Goal: Navigation & Orientation: Understand site structure

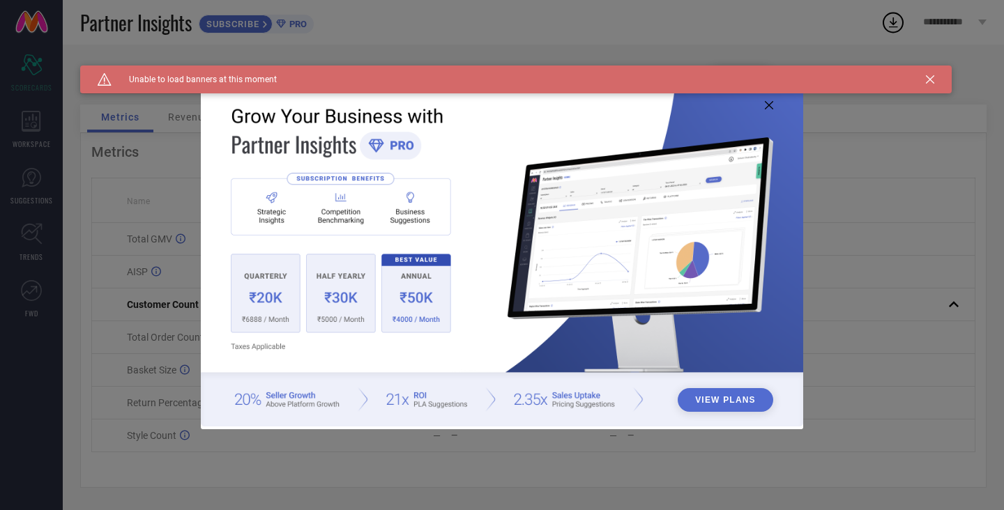
click at [767, 108] on icon at bounding box center [769, 105] width 8 height 8
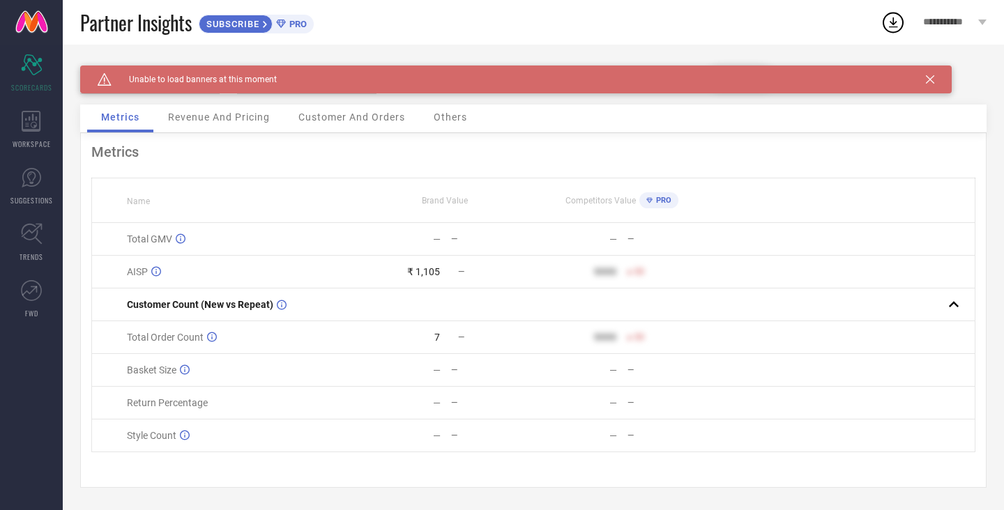
click at [941, 80] on div "Caution Created with Sketch. Unable to load banners at this moment" at bounding box center [515, 80] width 871 height 28
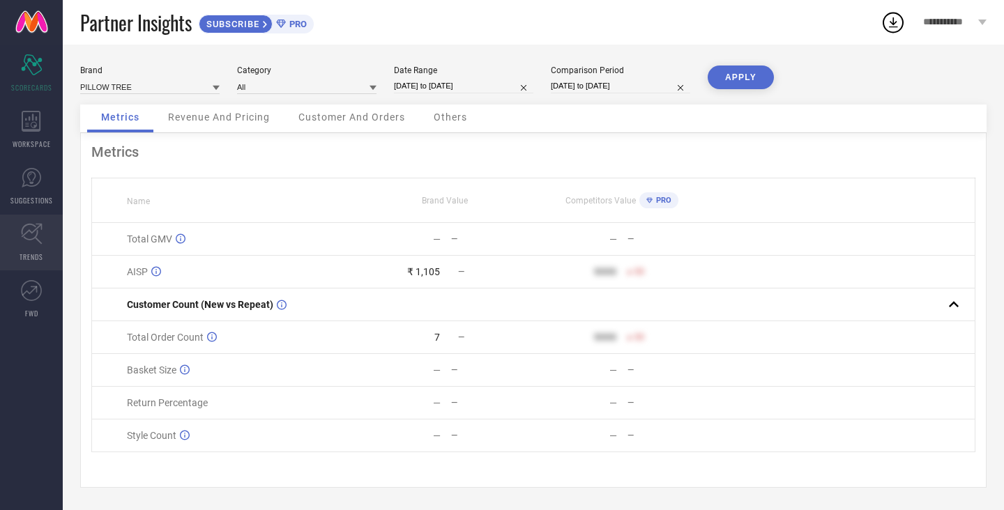
click at [31, 251] on link "TRENDS" at bounding box center [31, 243] width 63 height 56
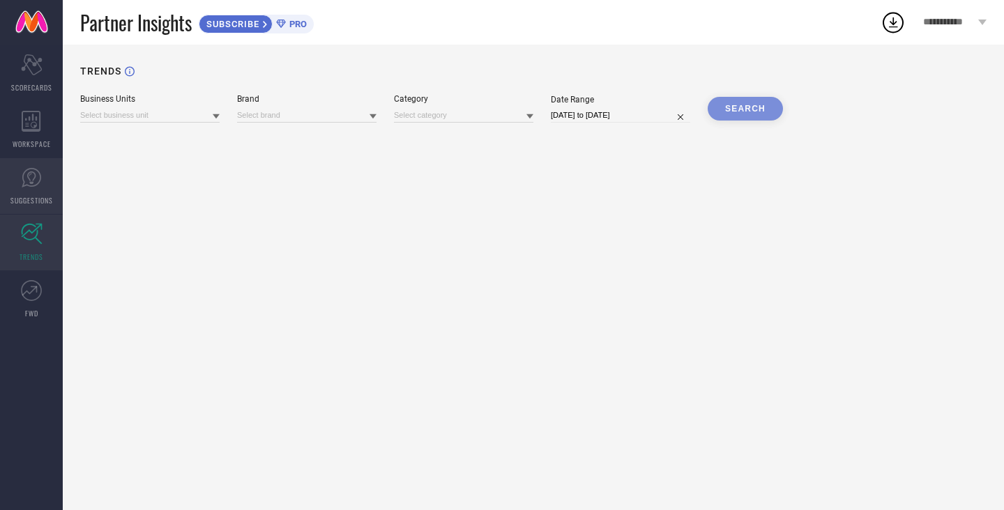
click at [29, 186] on icon at bounding box center [32, 178] width 20 height 20
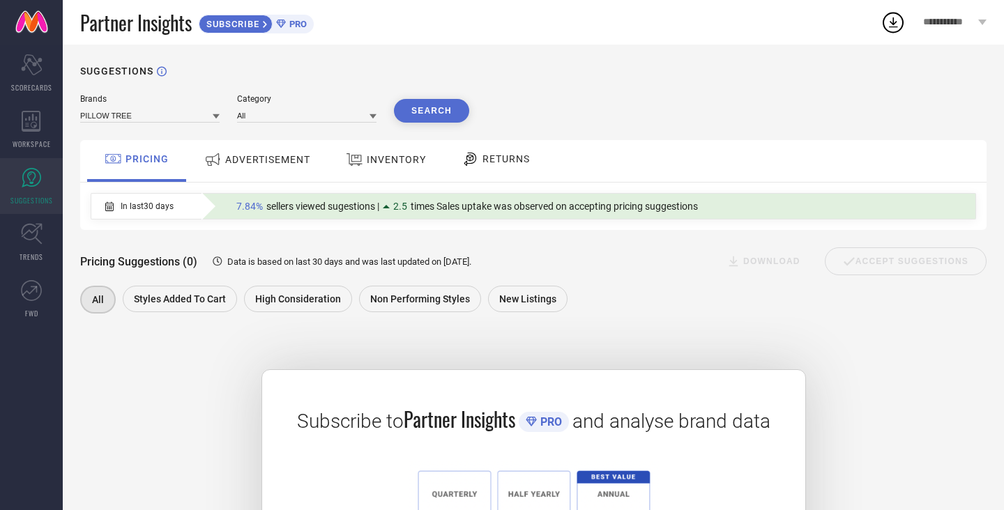
click at [383, 159] on span "INVENTORY" at bounding box center [396, 159] width 59 height 11
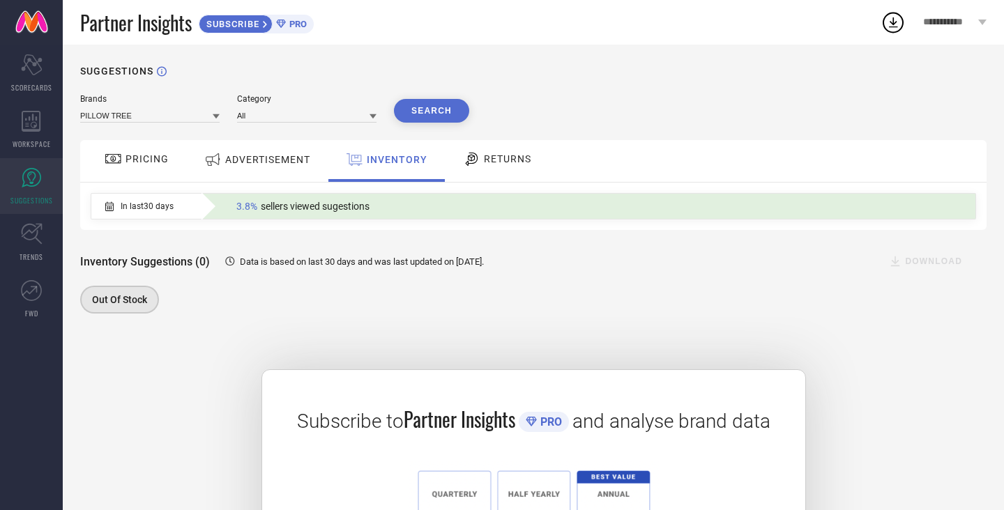
click at [29, 13] on link at bounding box center [31, 22] width 63 height 45
